Goal: Information Seeking & Learning: Learn about a topic

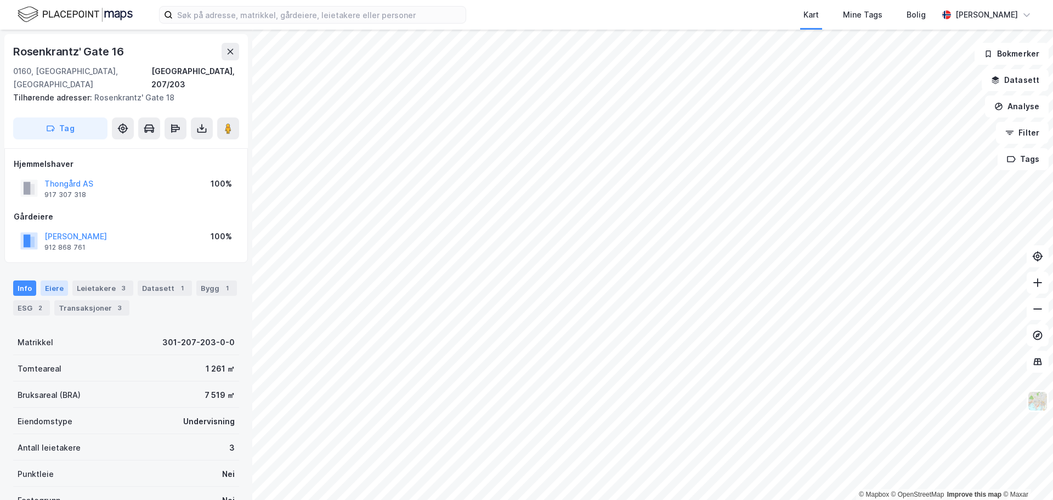
click at [45, 280] on div "Eiere" at bounding box center [54, 287] width 27 height 15
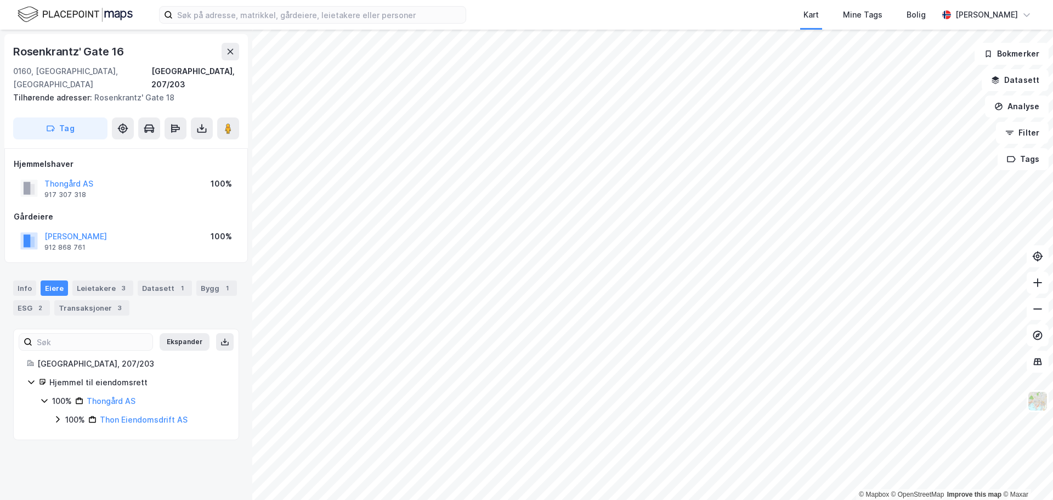
click at [67, 413] on div "100%" at bounding box center [75, 419] width 20 height 13
click at [67, 300] on div "Transaksjoner 3" at bounding box center [91, 307] width 75 height 15
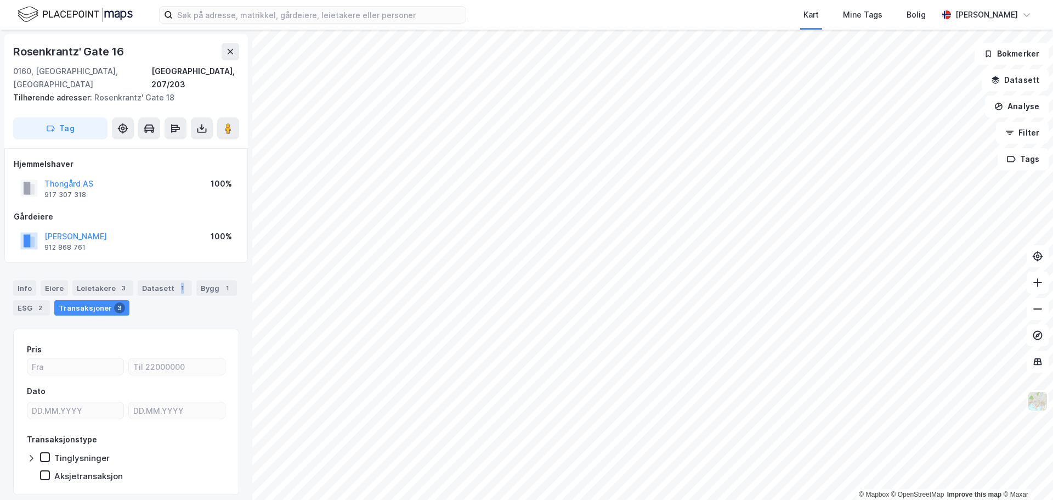
click at [173, 284] on div "Info [PERSON_NAME] 3 Datasett 1 Bygg 1 ESG 2 Transaksjoner 3" at bounding box center [126, 297] width 226 height 35
click at [201, 280] on div "Bygg 1" at bounding box center [216, 287] width 41 height 15
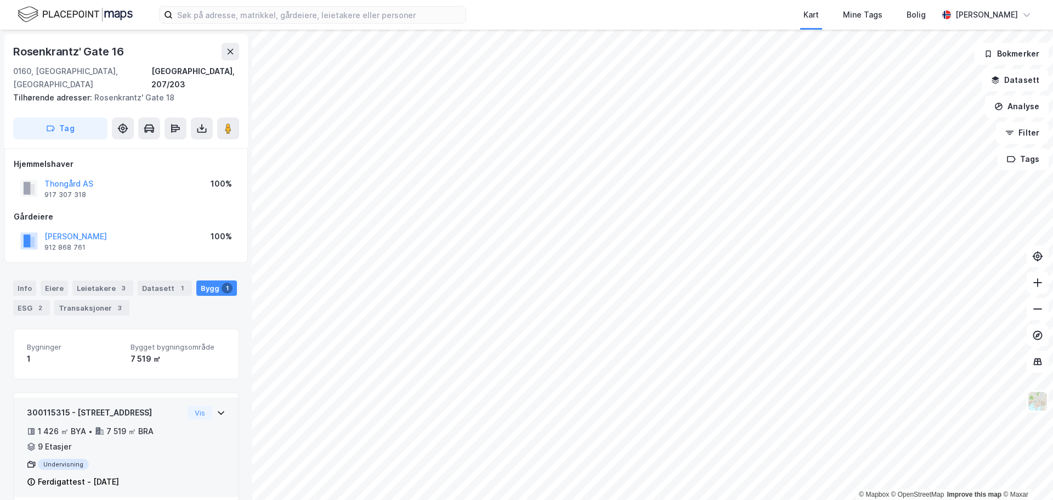
scroll to position [2, 0]
click at [147, 404] on div "300115315 - [STREET_ADDRESS]" at bounding box center [105, 410] width 156 height 13
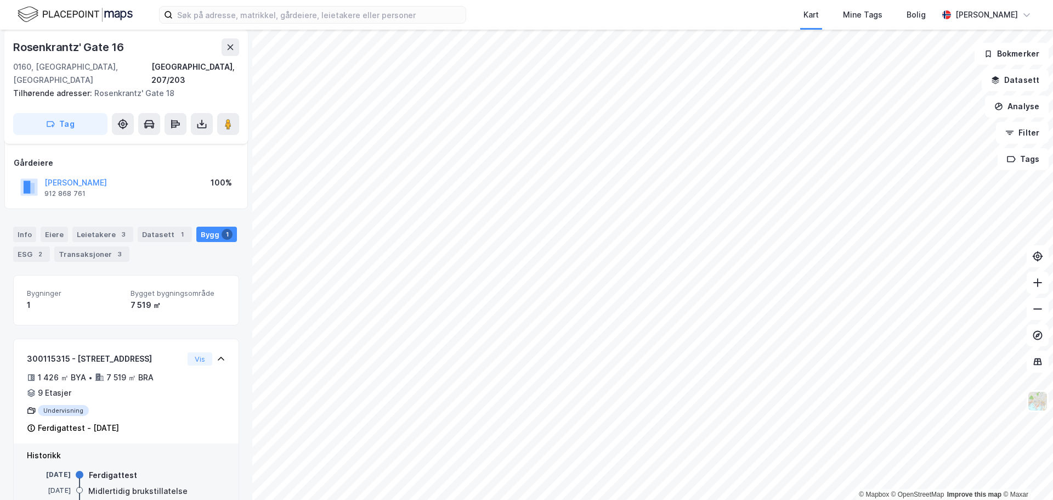
scroll to position [103, 0]
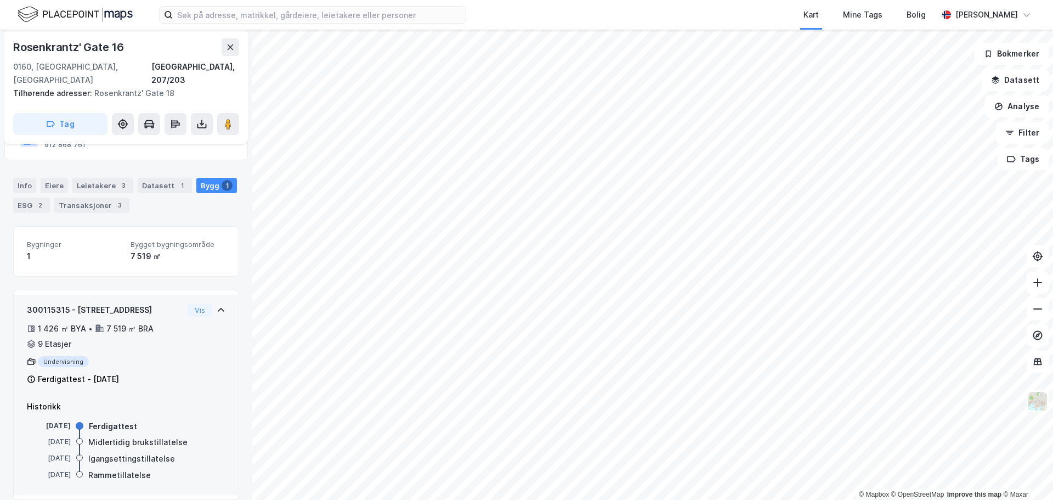
click at [75, 356] on div "Undervisning" at bounding box center [105, 361] width 156 height 11
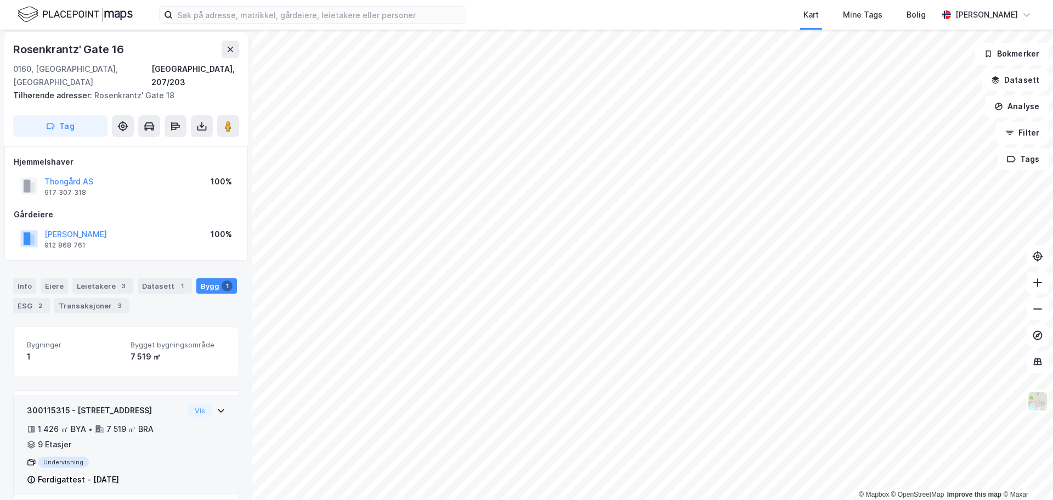
click at [149, 395] on div "300115315 - Rosenkrantz' gate 16 1 426 ㎡ BYA • 7 519 ㎡ BRA • 9 Etasjer Undervis…" at bounding box center [126, 445] width 225 height 100
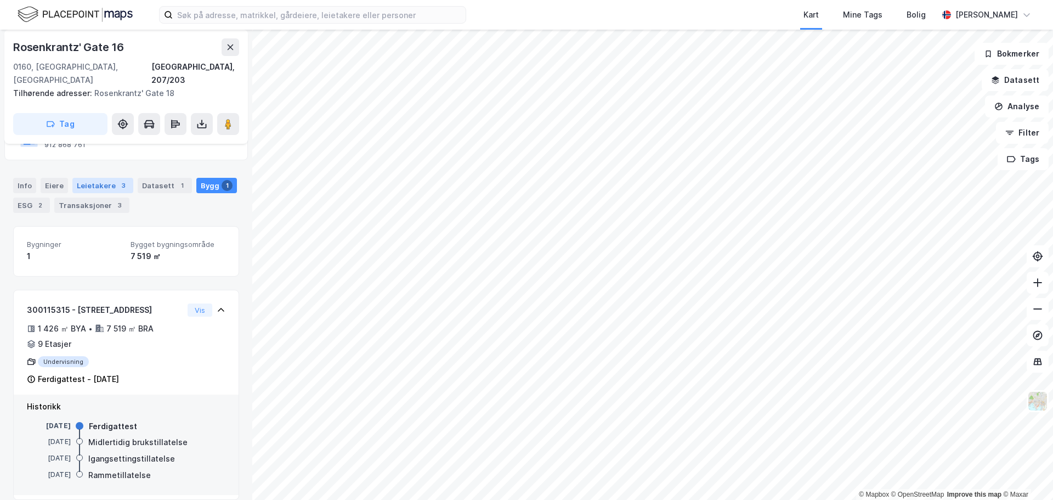
click at [109, 178] on div "Leietakere 3" at bounding box center [102, 185] width 61 height 15
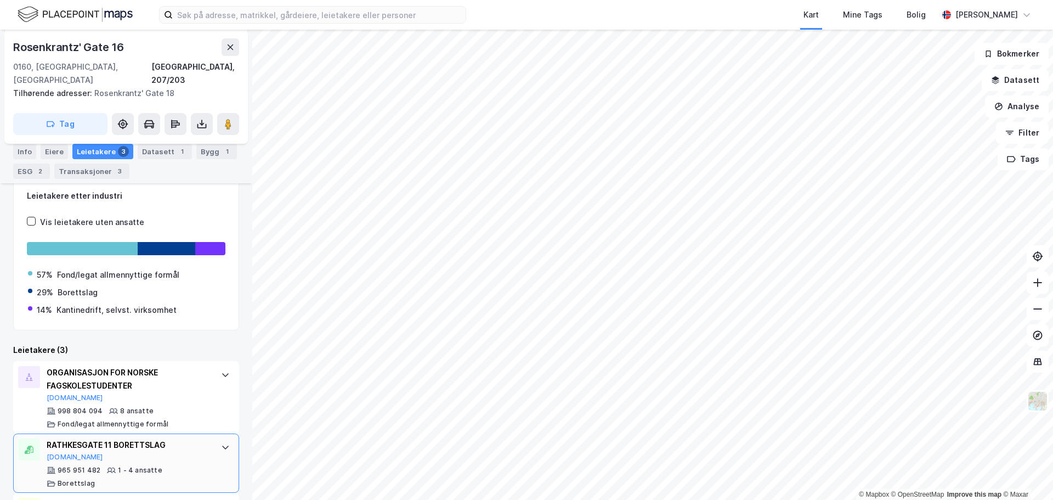
scroll to position [218, 0]
